Goal: Book appointment/travel/reservation

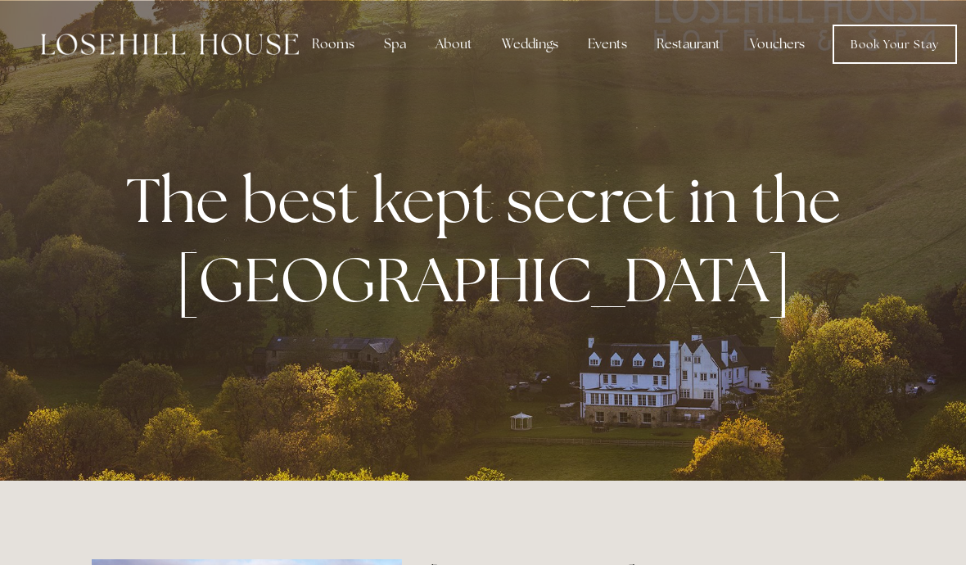
click at [387, 51] on div "Spa" at bounding box center [395, 44] width 48 height 33
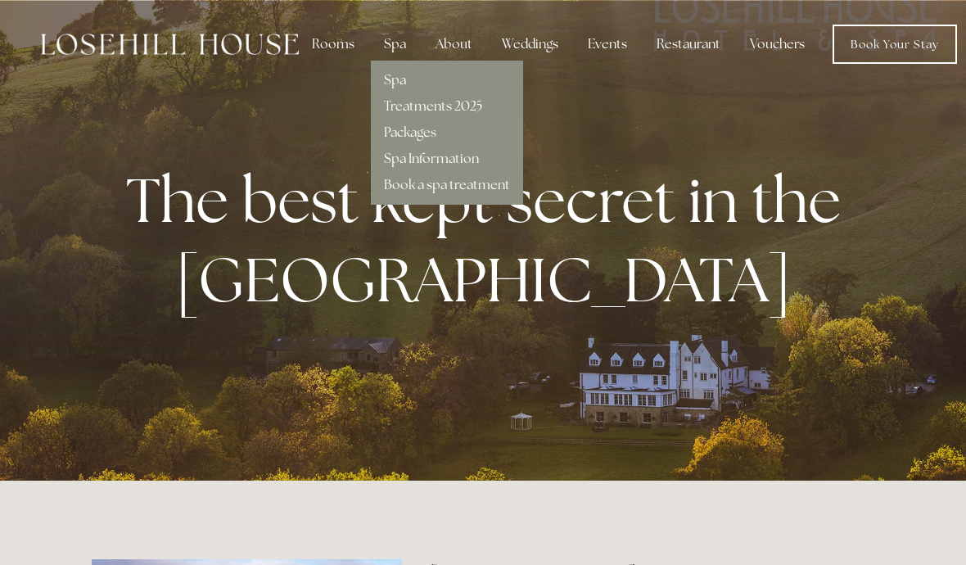
click at [461, 192] on link "Book a spa treatment" at bounding box center [447, 184] width 126 height 17
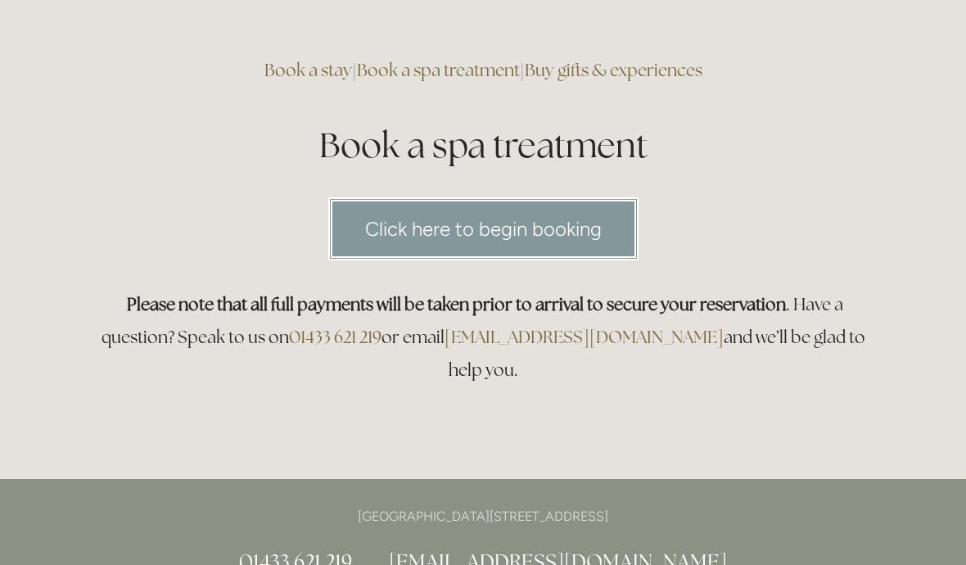
scroll to position [106, 0]
click at [487, 227] on link "Click here to begin booking" at bounding box center [483, 228] width 310 height 63
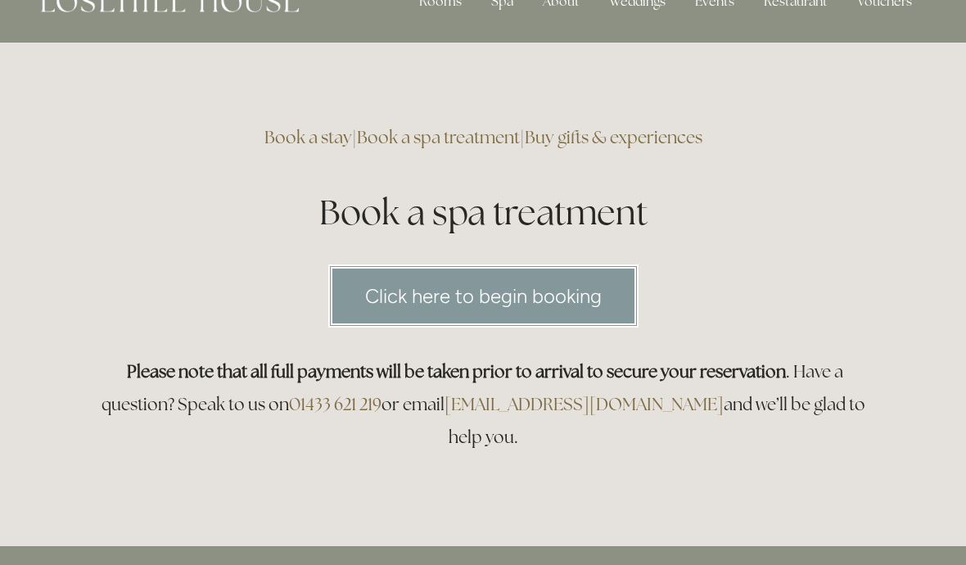
scroll to position [0, 0]
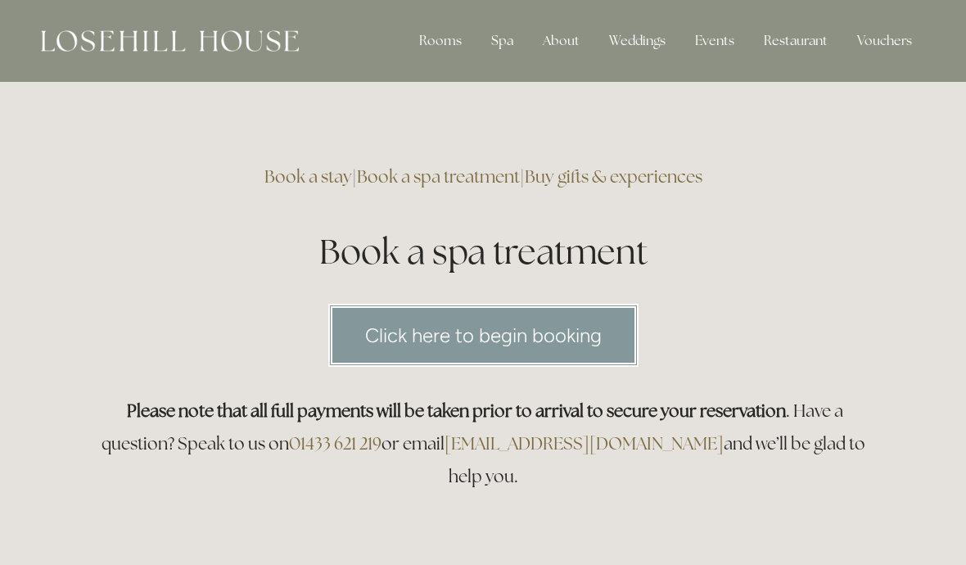
click at [793, 44] on div "Restaurant" at bounding box center [796, 41] width 90 height 33
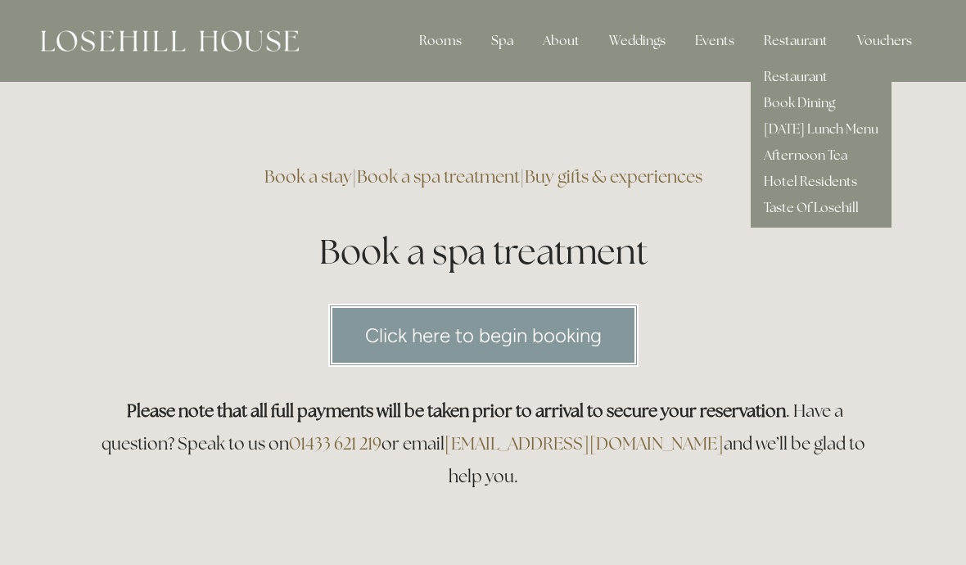
click at [792, 215] on link "Taste Of Losehill" at bounding box center [811, 207] width 95 height 17
